Goal: Task Accomplishment & Management: Complete application form

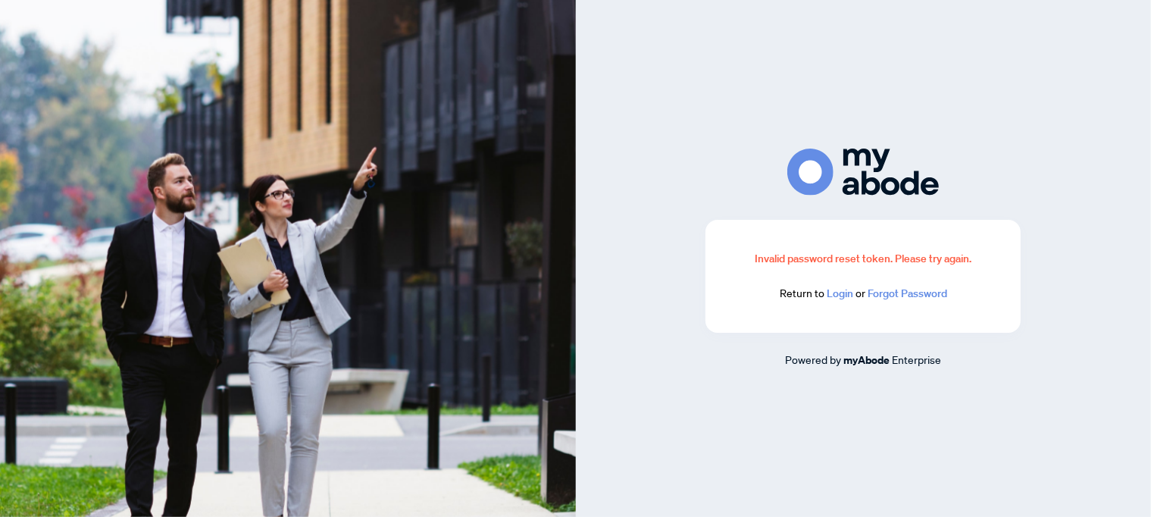
click at [841, 289] on link "Login" at bounding box center [840, 293] width 27 height 14
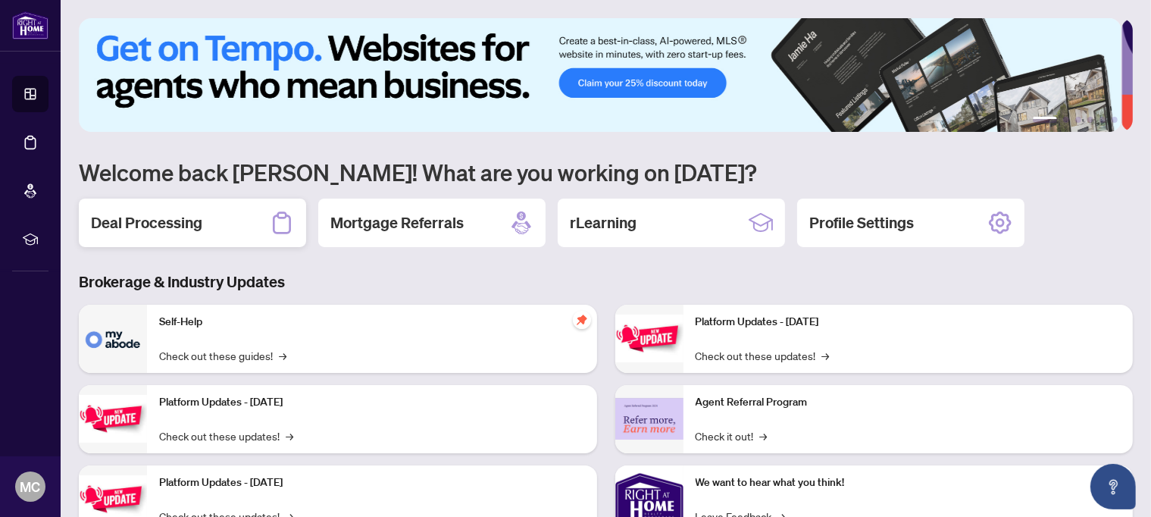
click at [136, 223] on h2 "Deal Processing" at bounding box center [146, 222] width 111 height 21
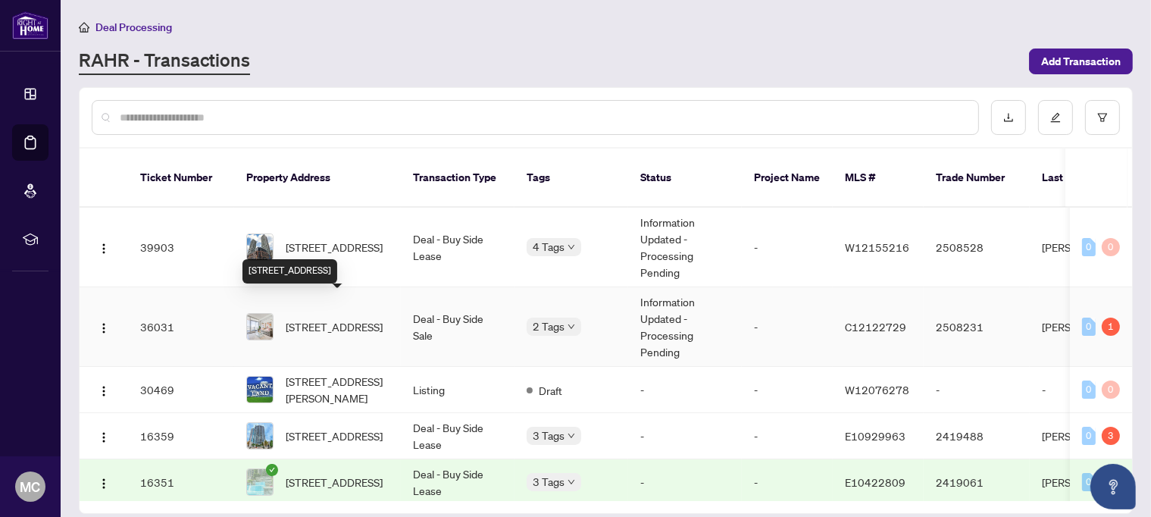
click at [336, 318] on span "[STREET_ADDRESS]" at bounding box center [334, 326] width 97 height 17
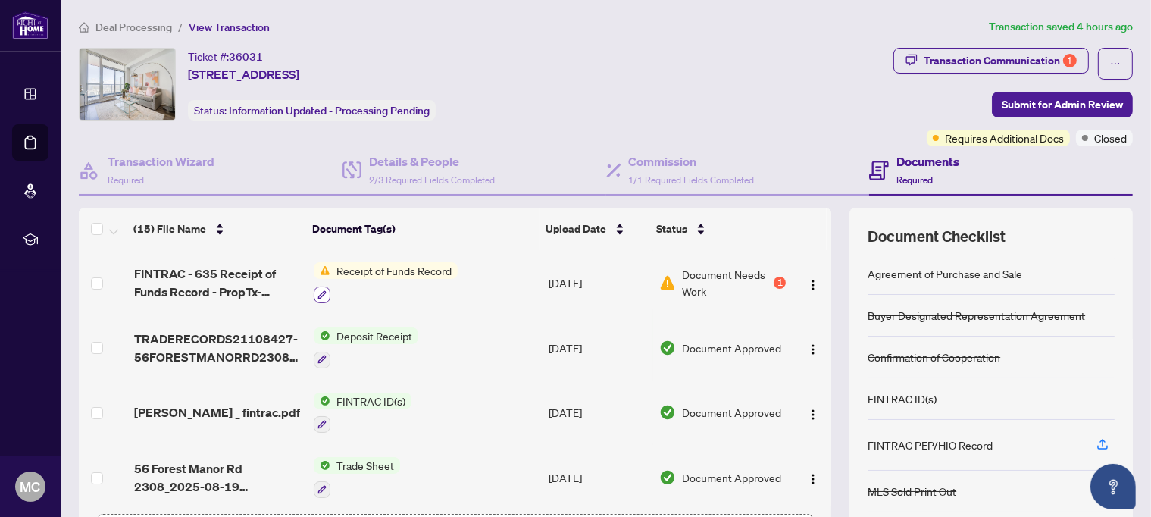
click at [321, 286] on button "button" at bounding box center [322, 294] width 17 height 17
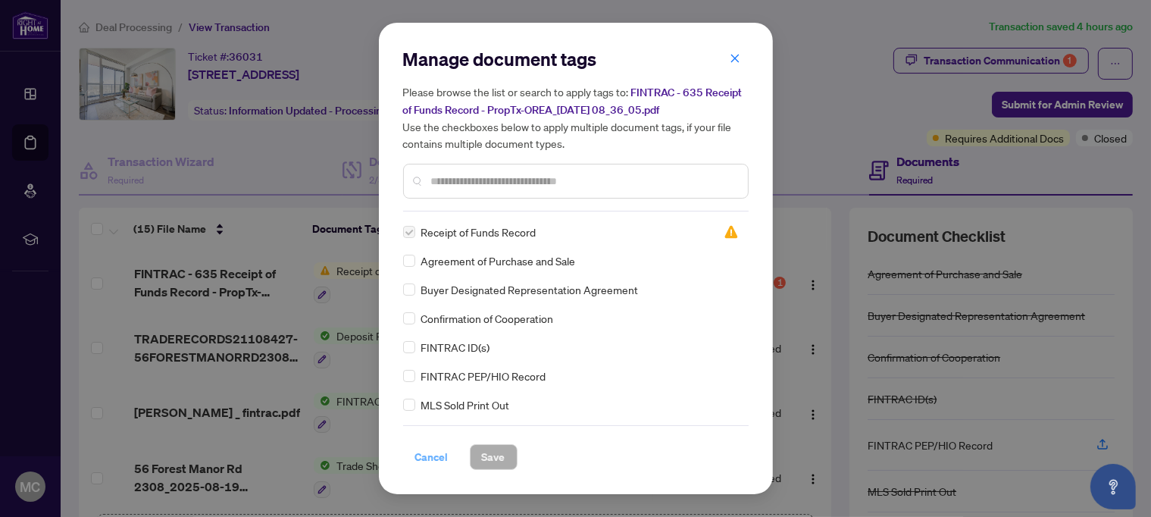
click at [424, 452] on span "Cancel" at bounding box center [431, 457] width 33 height 24
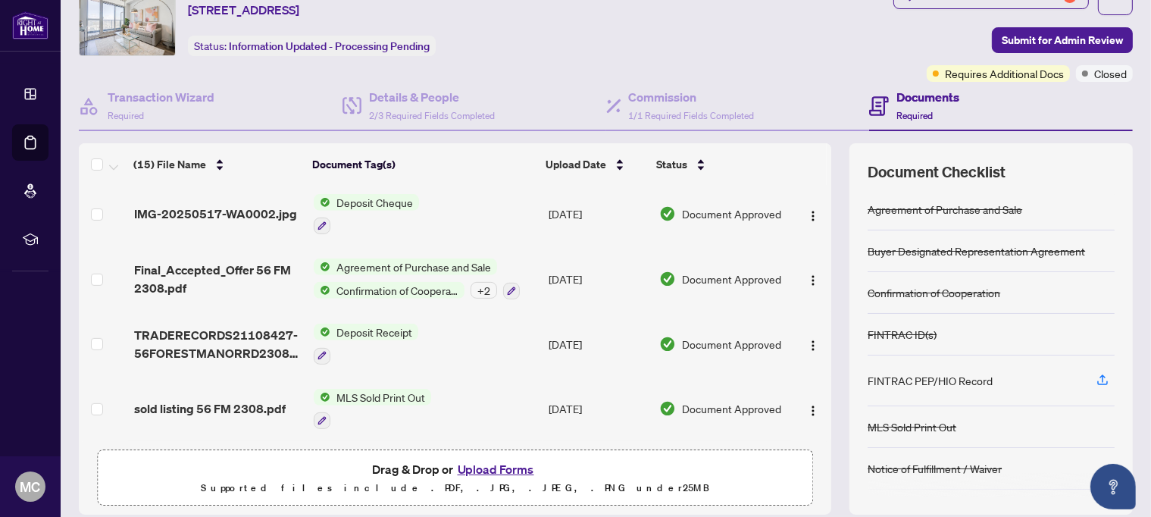
scroll to position [117, 0]
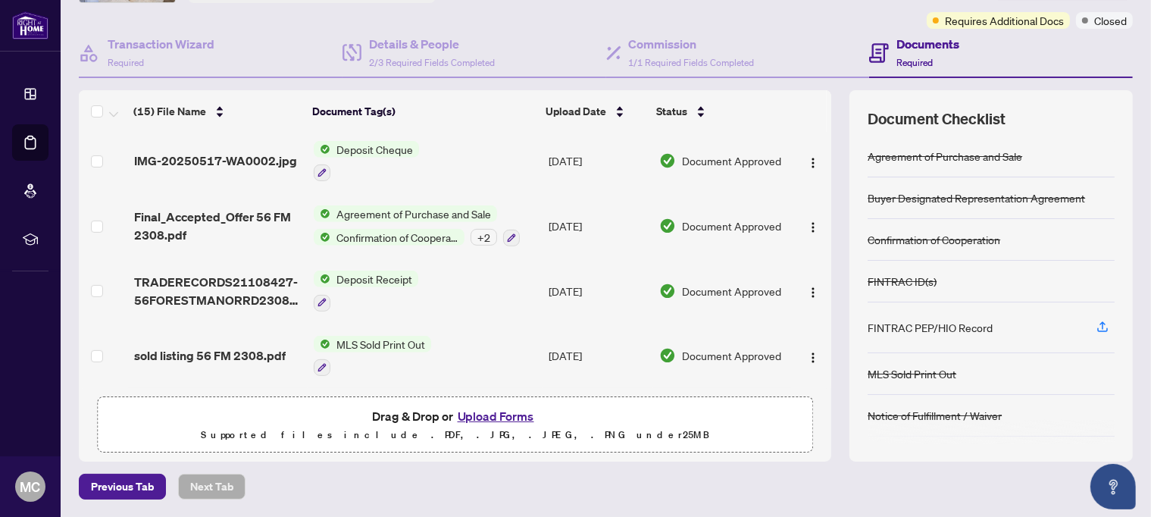
click at [504, 416] on button "Upload Forms" at bounding box center [496, 416] width 86 height 20
click at [468, 416] on button "Upload Forms" at bounding box center [496, 416] width 86 height 20
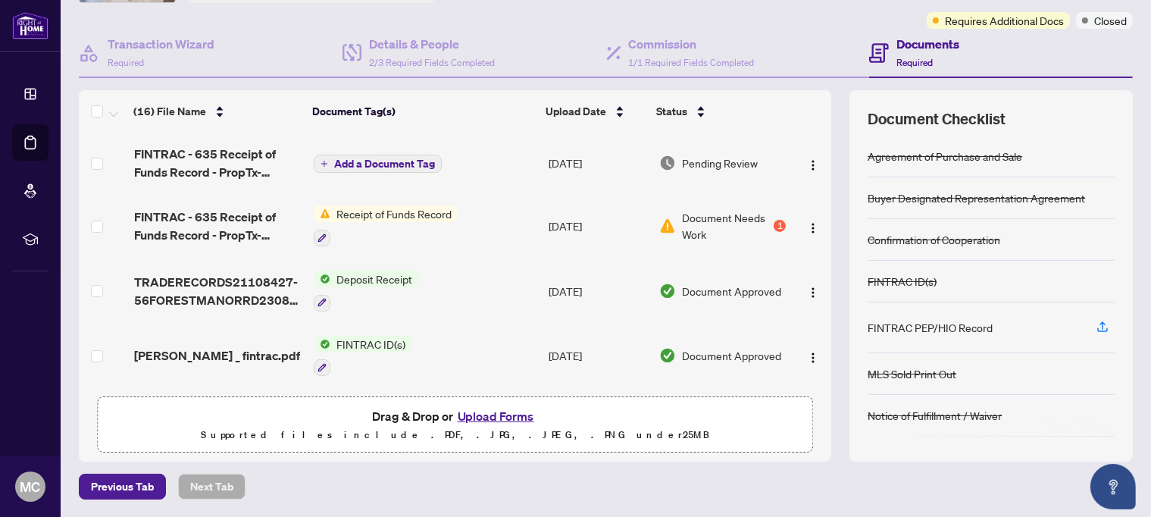
scroll to position [0, 0]
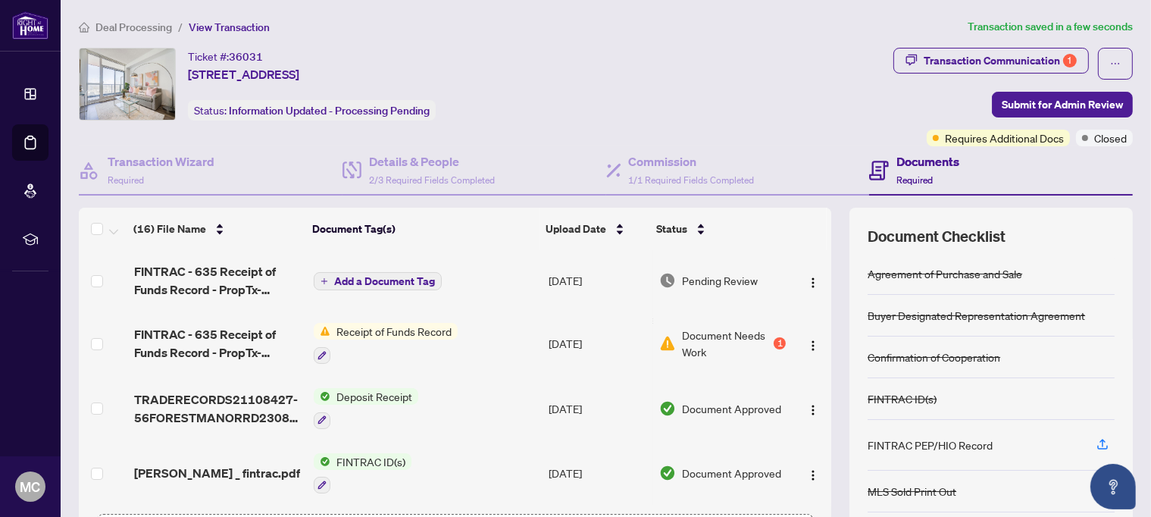
click at [385, 276] on span "Add a Document Tag" at bounding box center [384, 281] width 101 height 11
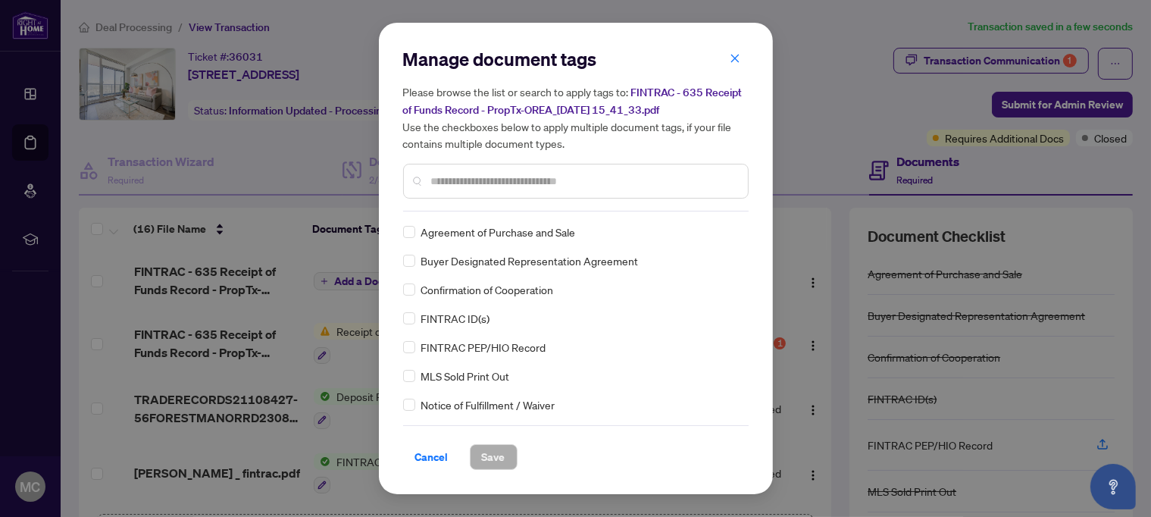
click at [477, 181] on input "text" at bounding box center [583, 181] width 305 height 17
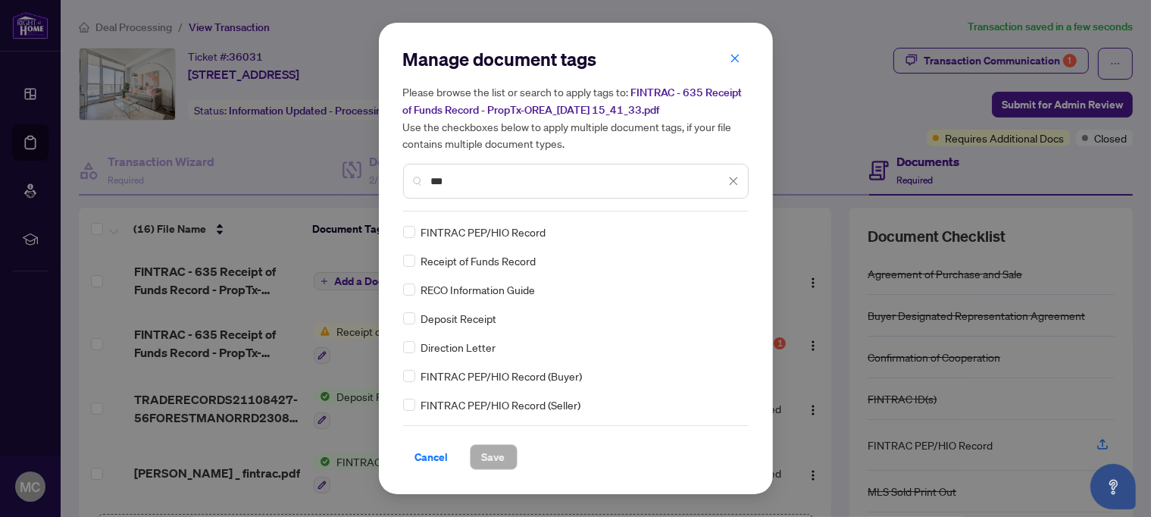
type input "***"
click at [497, 448] on span "Save" at bounding box center [493, 457] width 23 height 24
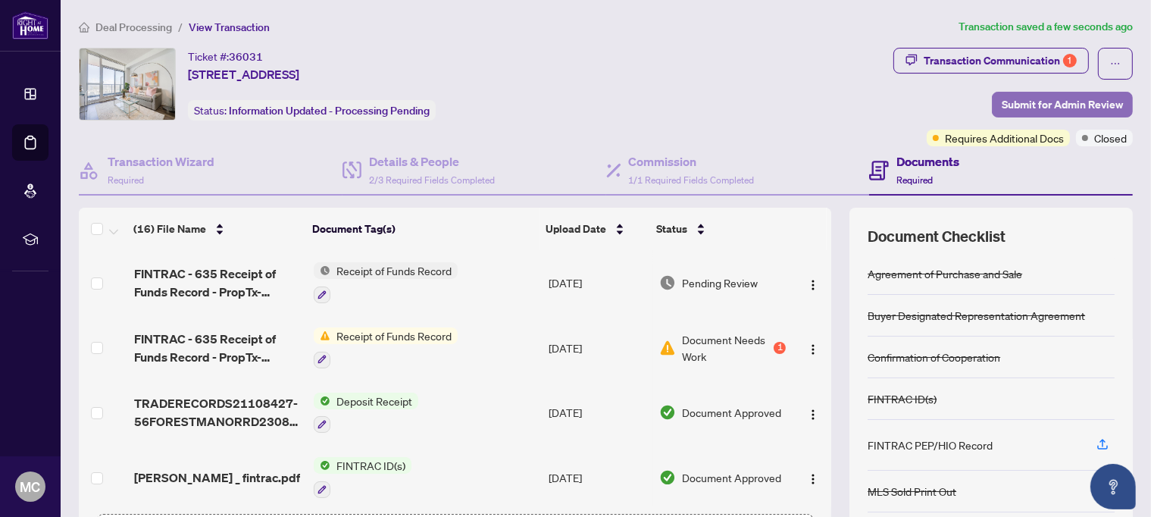
click at [1052, 97] on span "Submit for Admin Review" at bounding box center [1062, 104] width 121 height 24
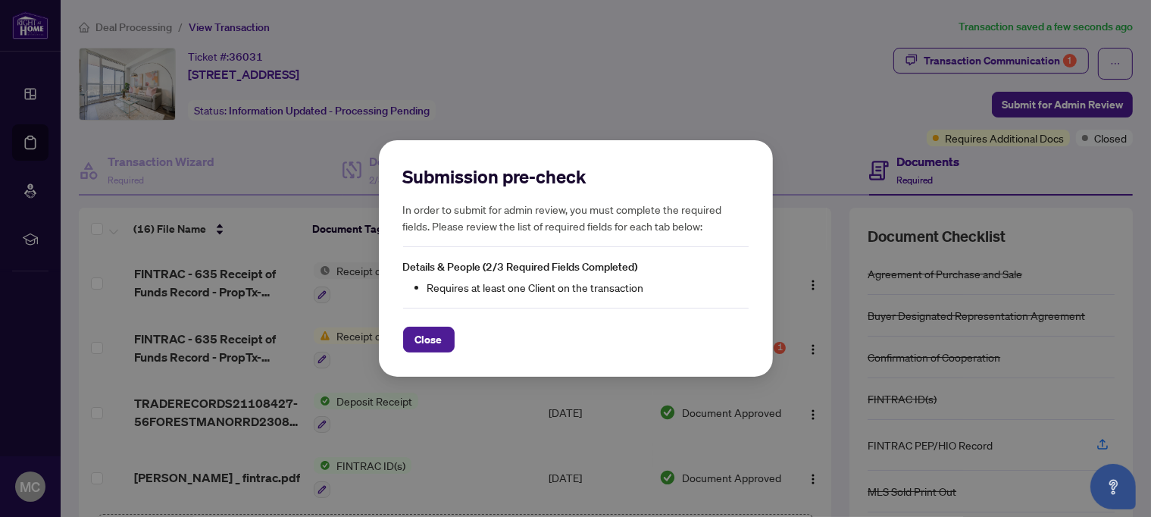
click at [636, 111] on div "Submission pre-check In order to submit for admin review, you must complete the…" at bounding box center [575, 258] width 1151 height 517
click at [449, 331] on button "Close" at bounding box center [429, 340] width 52 height 26
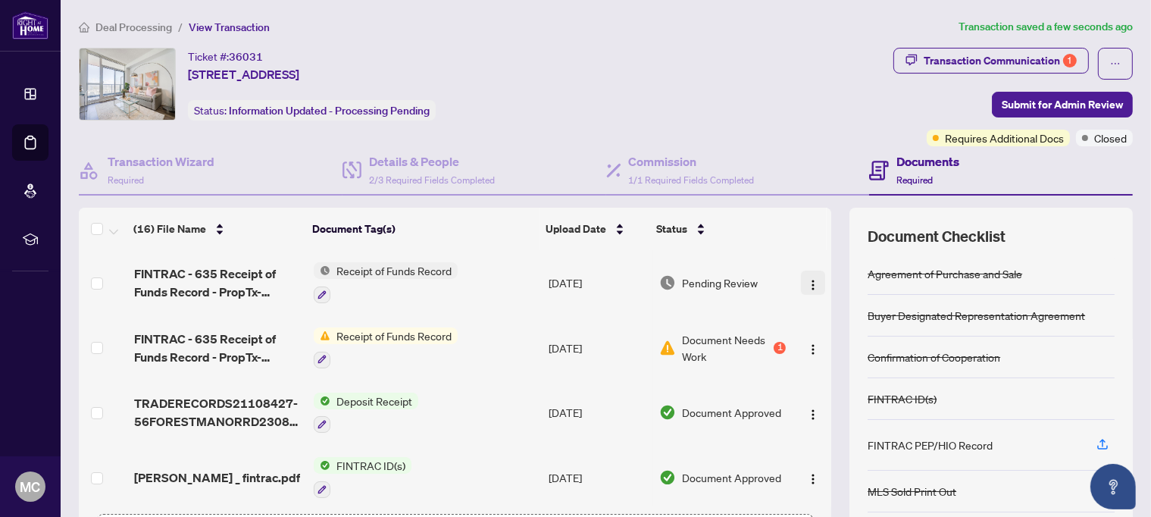
click at [807, 282] on img "button" at bounding box center [813, 285] width 12 height 12
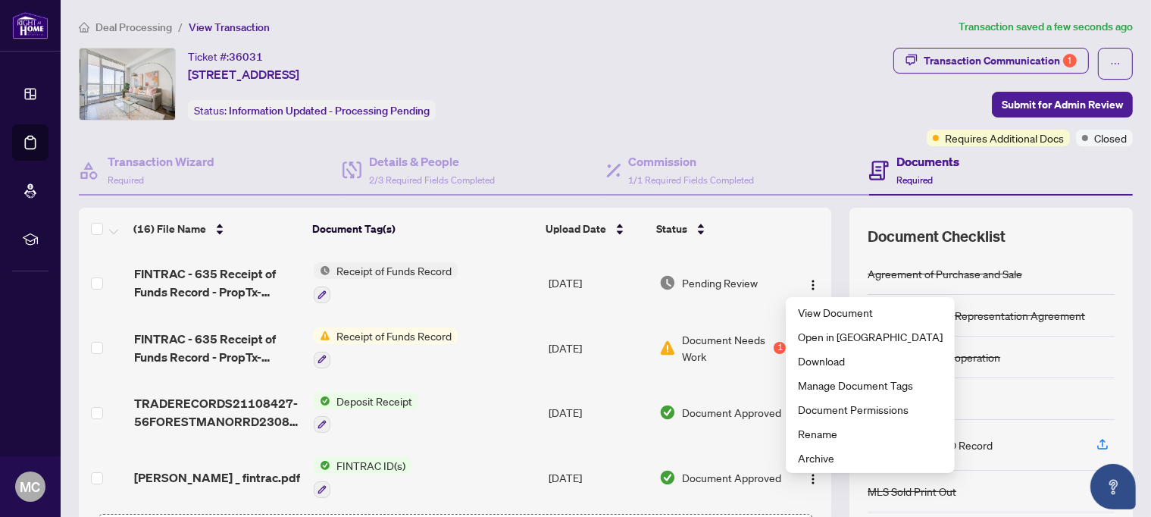
click at [788, 236] on th at bounding box center [807, 229] width 39 height 42
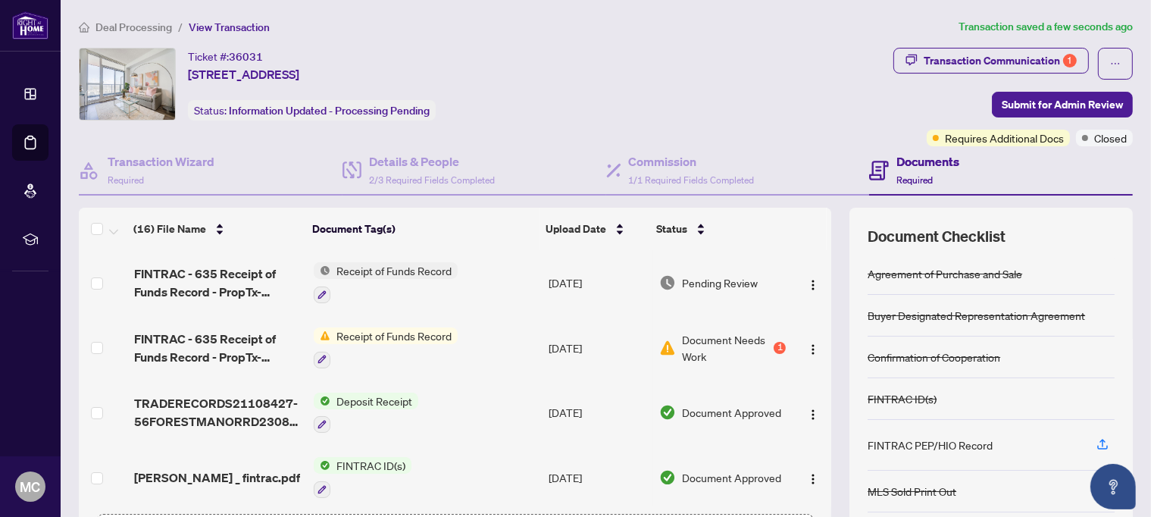
click at [542, 286] on td "[DATE]" at bounding box center [597, 282] width 111 height 65
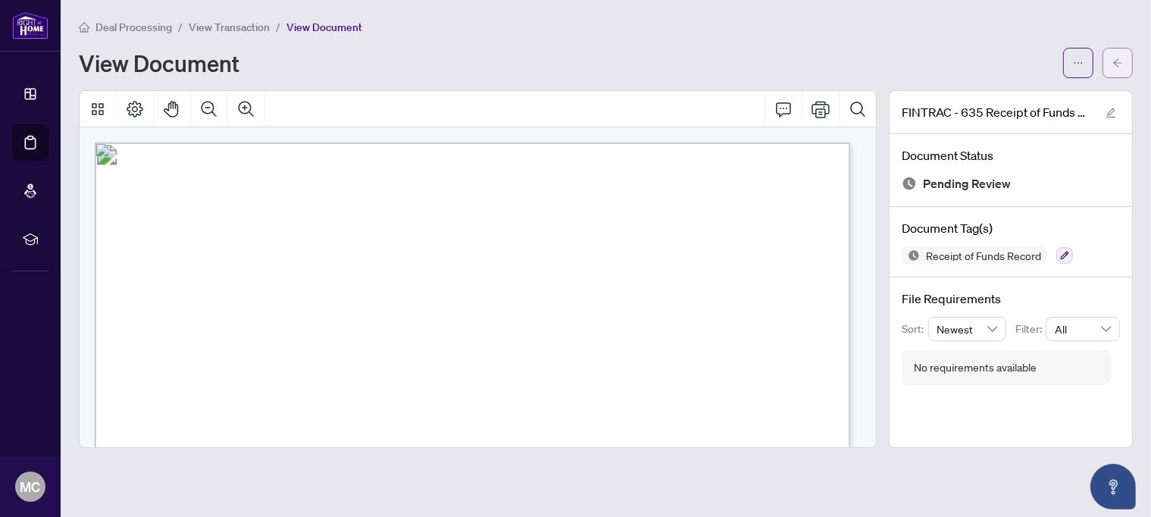
click at [1115, 69] on span "button" at bounding box center [1117, 63] width 11 height 24
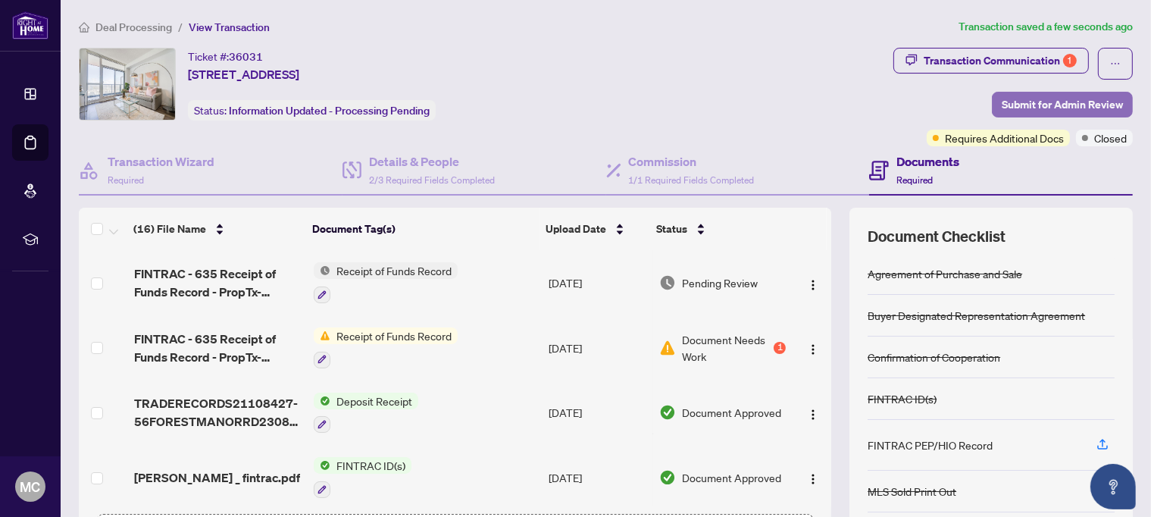
click at [1039, 107] on span "Submit for Admin Review" at bounding box center [1062, 104] width 121 height 24
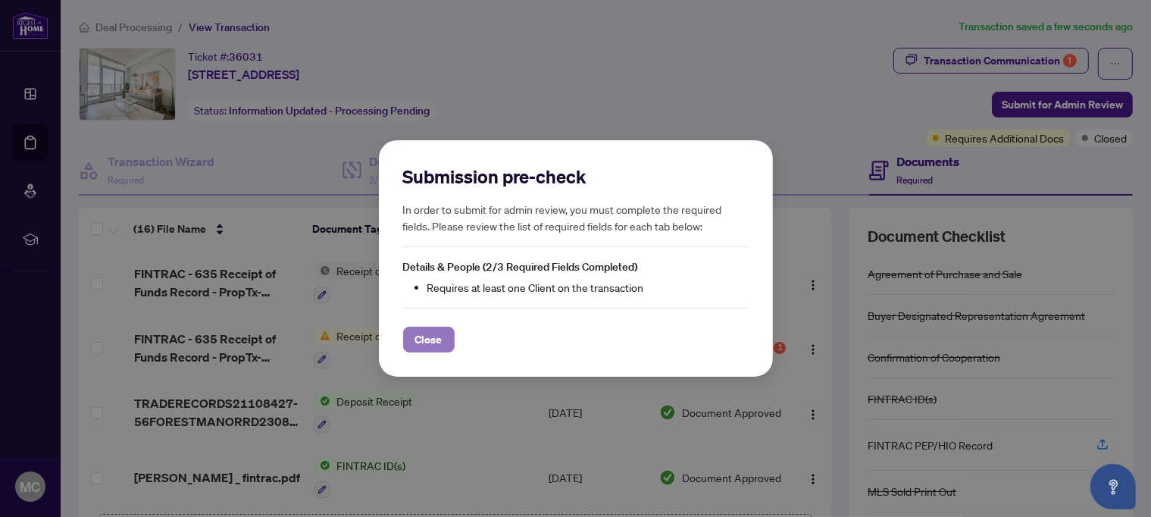
click at [433, 333] on span "Close" at bounding box center [428, 339] width 27 height 24
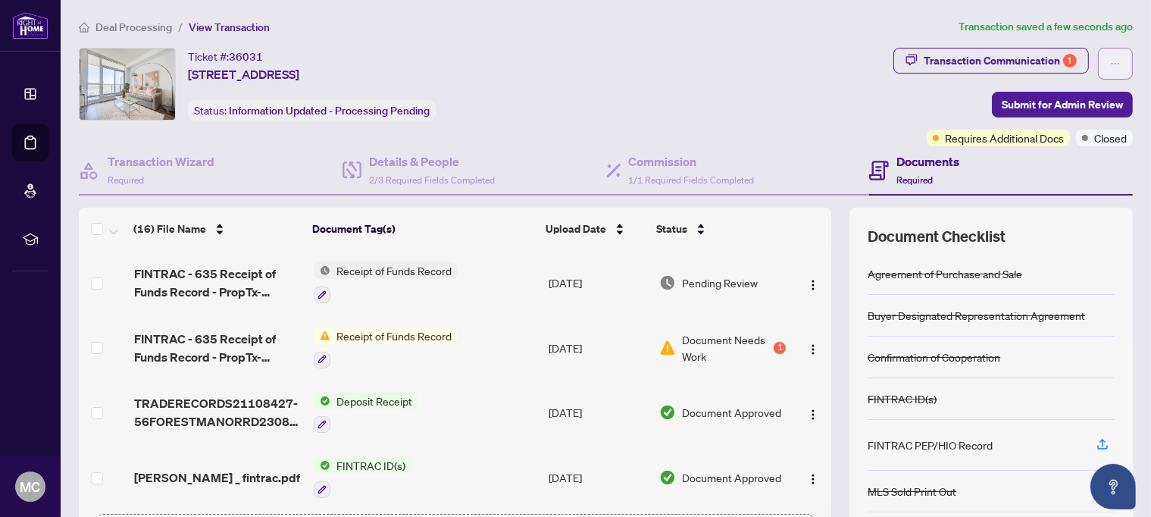
click at [1098, 57] on button "button" at bounding box center [1115, 64] width 35 height 32
click at [861, 120] on div "Ticket #: 36031 [STREET_ADDRESS] Status: Information Updated - Processing Pendi…" at bounding box center [483, 84] width 808 height 73
click at [807, 281] on img "button" at bounding box center [813, 285] width 12 height 12
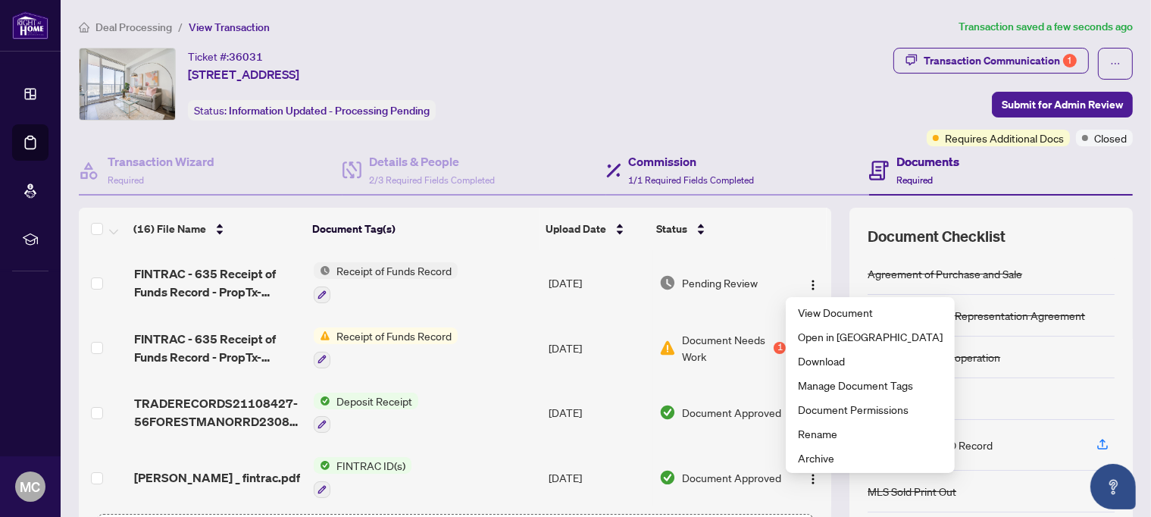
click at [779, 161] on div "Commission 1/1 Required Fields Completed" at bounding box center [738, 170] width 264 height 49
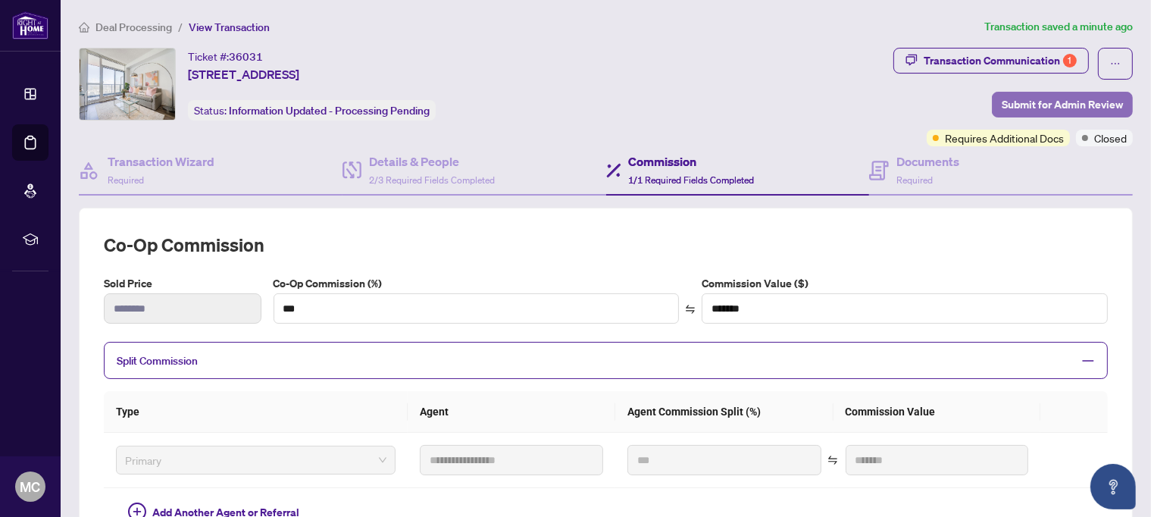
click at [1039, 101] on span "Submit for Admin Review" at bounding box center [1062, 104] width 121 height 24
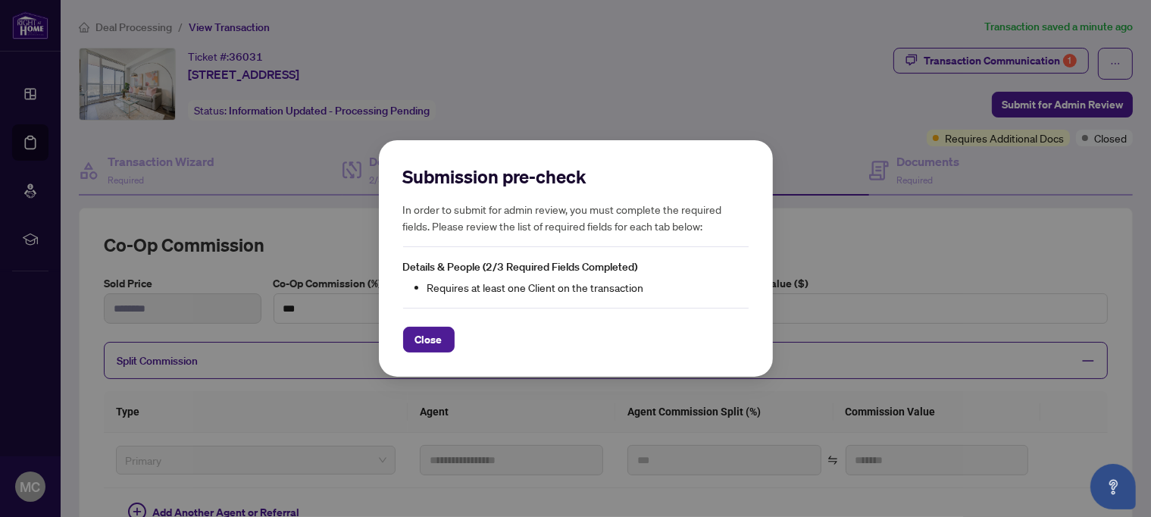
click at [455, 292] on li "Requires at least one Client on the transaction" at bounding box center [587, 287] width 321 height 17
click at [430, 333] on span "Close" at bounding box center [428, 339] width 27 height 24
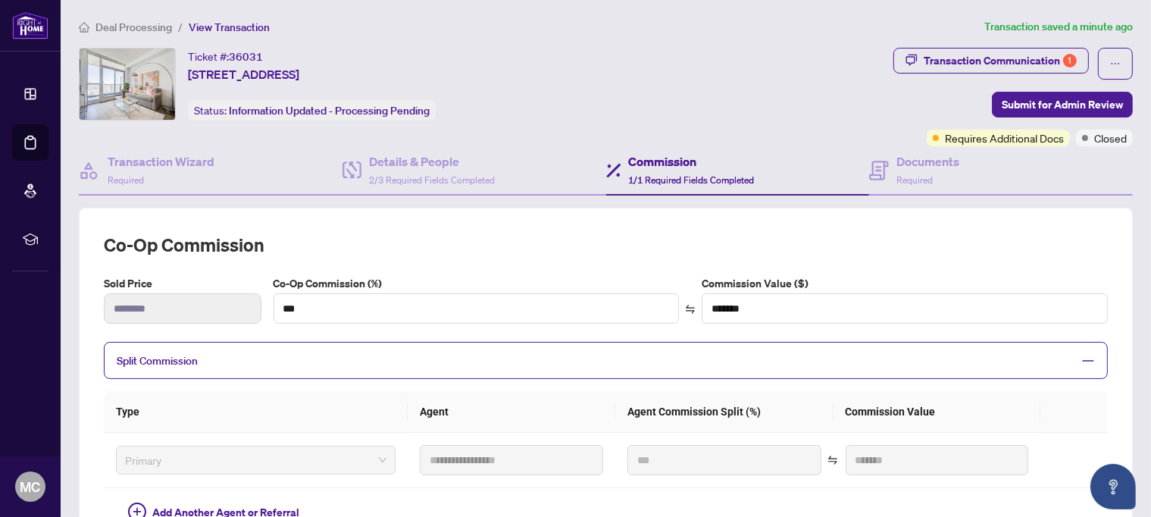
click at [768, 93] on div "Ticket #: 36031 [STREET_ADDRESS] Status: Information Updated - Processing Pendi…" at bounding box center [483, 84] width 808 height 73
click at [681, 160] on h4 "Commission" at bounding box center [692, 161] width 126 height 18
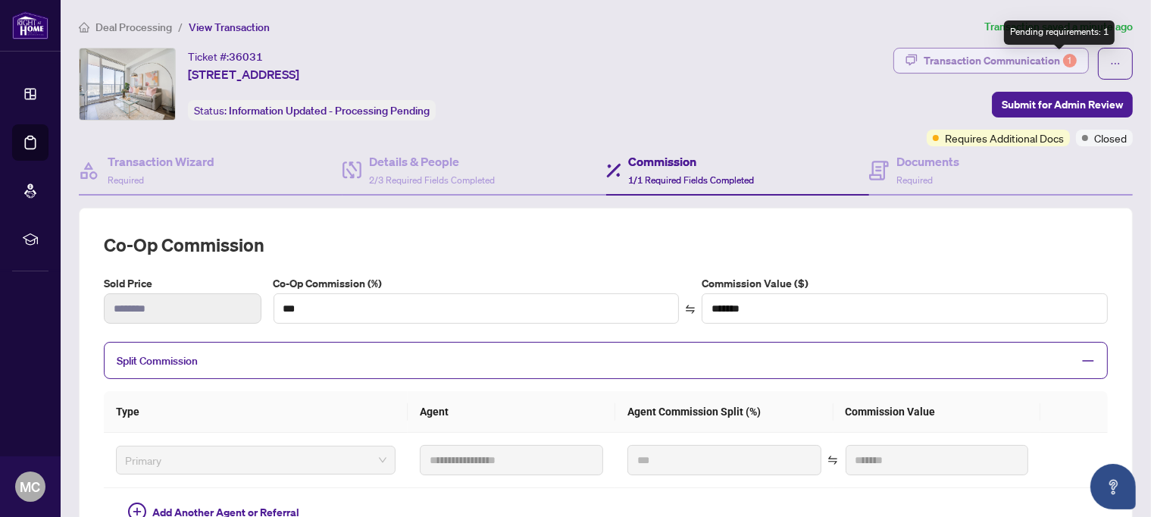
click at [1063, 61] on div "1" at bounding box center [1070, 61] width 14 height 14
type textarea "**********"
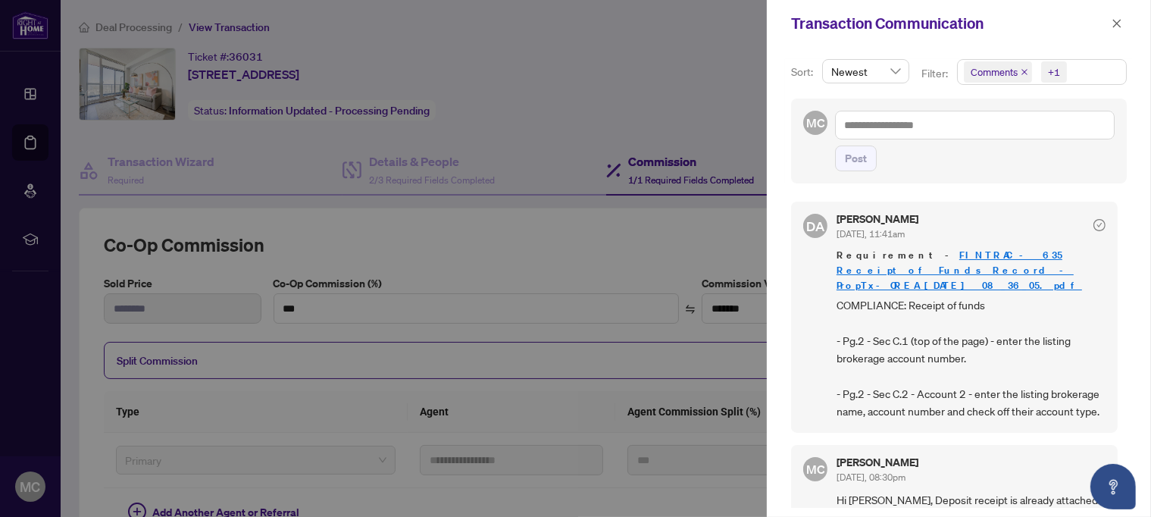
click at [688, 111] on div at bounding box center [575, 258] width 1151 height 517
